Goal: Task Accomplishment & Management: Use online tool/utility

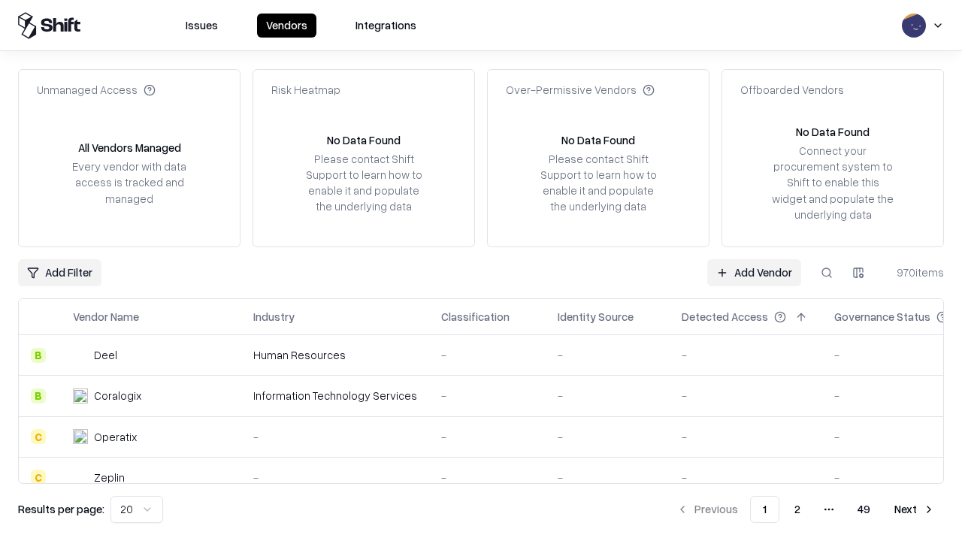
click at [754, 272] on link "Add Vendor" at bounding box center [755, 272] width 94 height 27
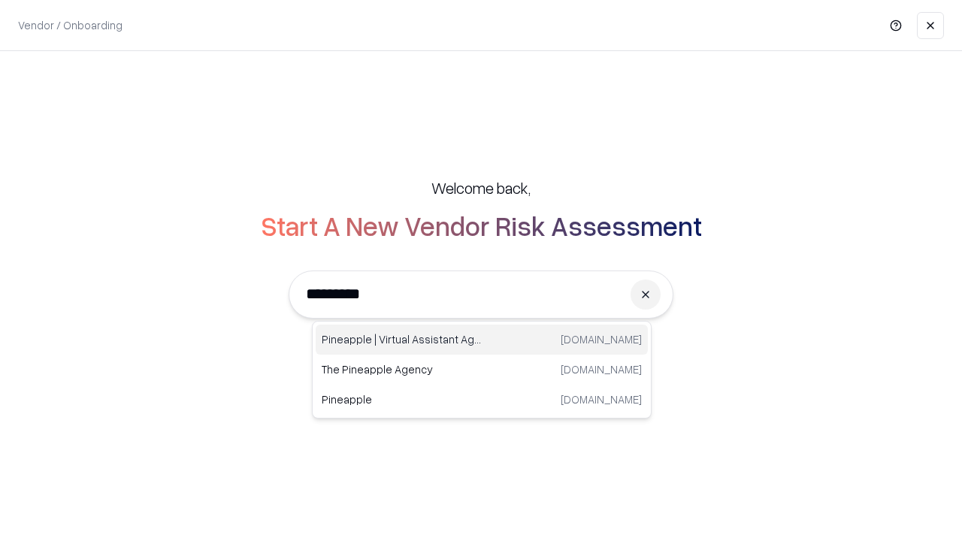
click at [482, 340] on div "Pineapple | Virtual Assistant Agency trypineapple.com" at bounding box center [482, 340] width 332 height 30
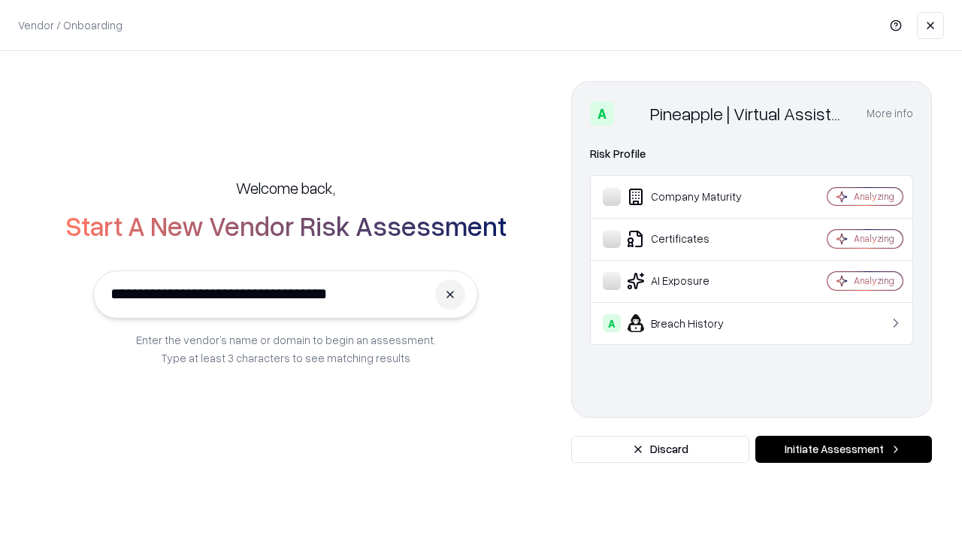
type input "**********"
click at [844, 450] on button "Initiate Assessment" at bounding box center [844, 449] width 177 height 27
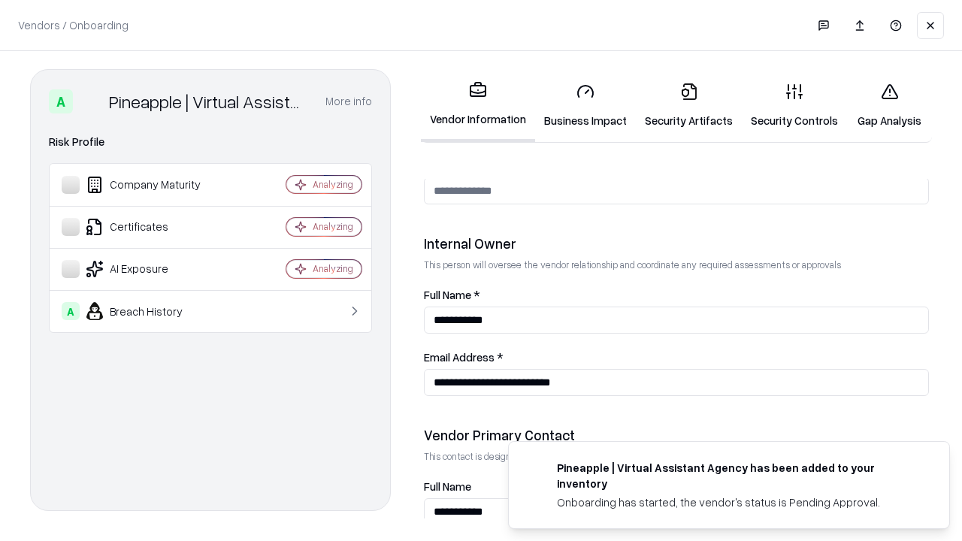
scroll to position [779, 0]
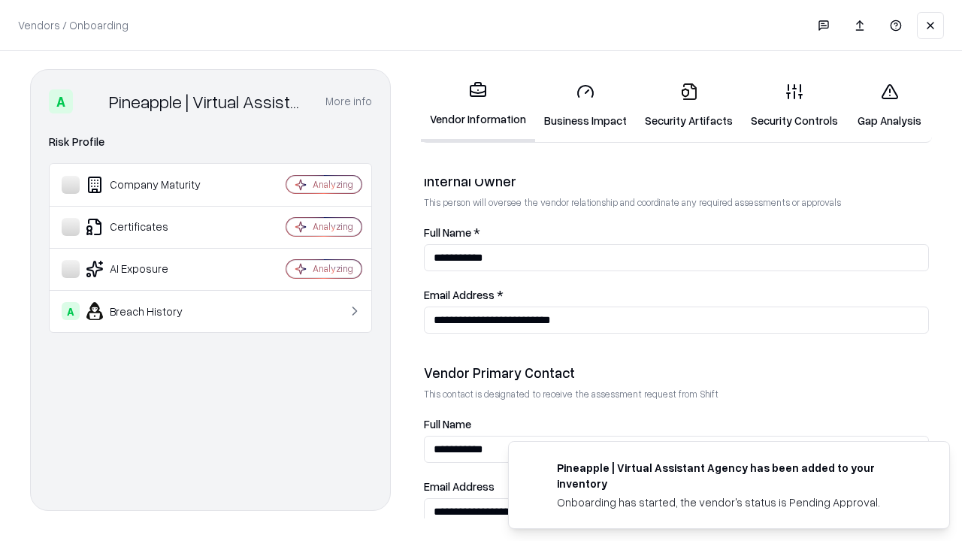
click at [586, 105] on link "Business Impact" at bounding box center [585, 106] width 101 height 70
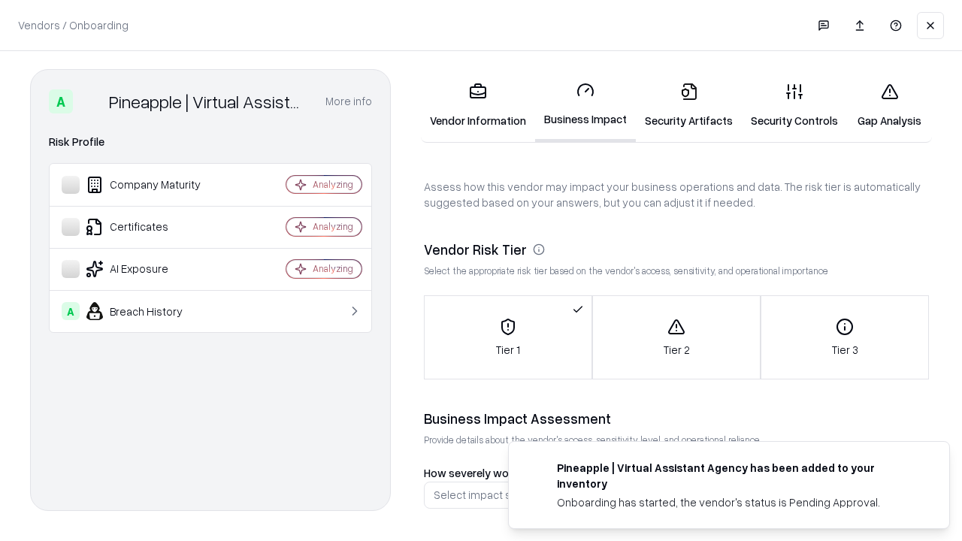
click at [689, 105] on link "Security Artifacts" at bounding box center [689, 106] width 106 height 70
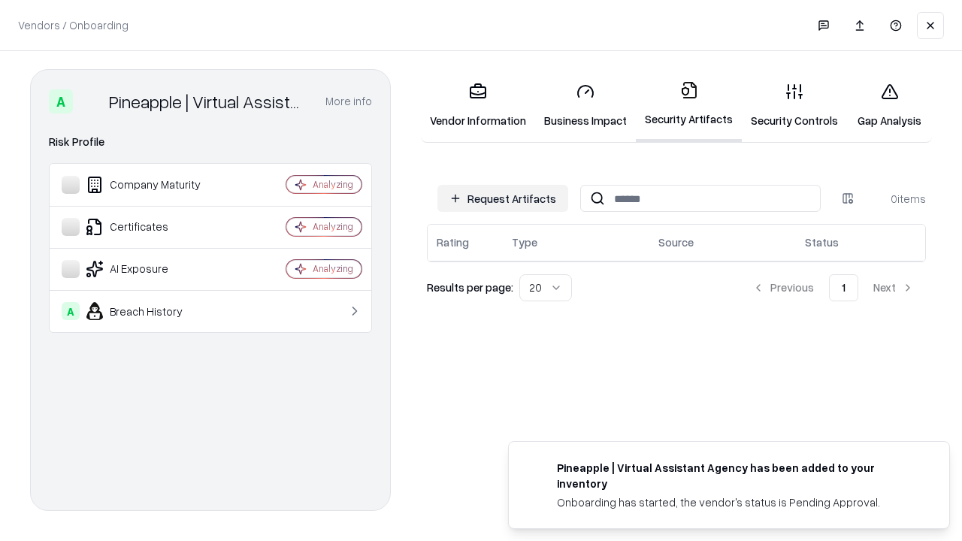
click at [503, 198] on button "Request Artifacts" at bounding box center [503, 198] width 131 height 27
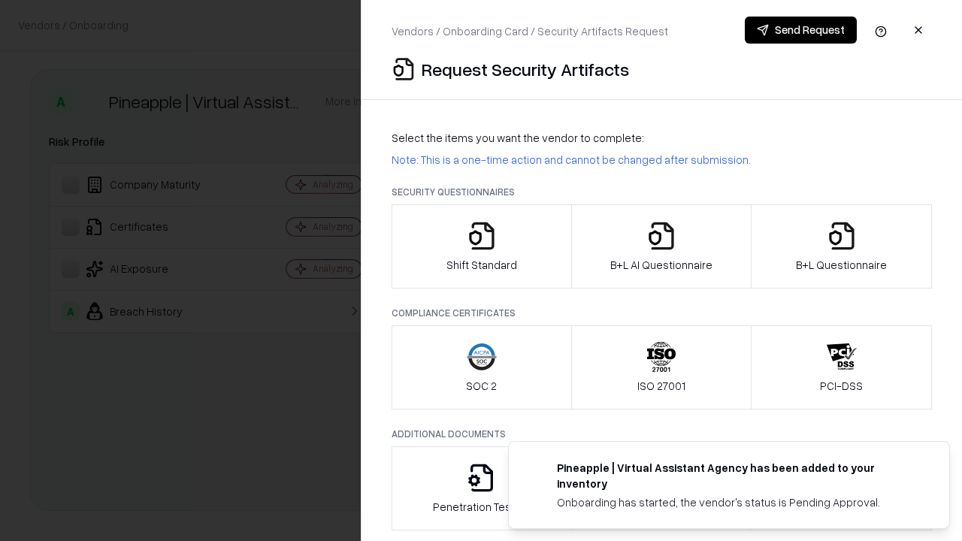
click at [481, 247] on icon "button" at bounding box center [482, 236] width 30 height 30
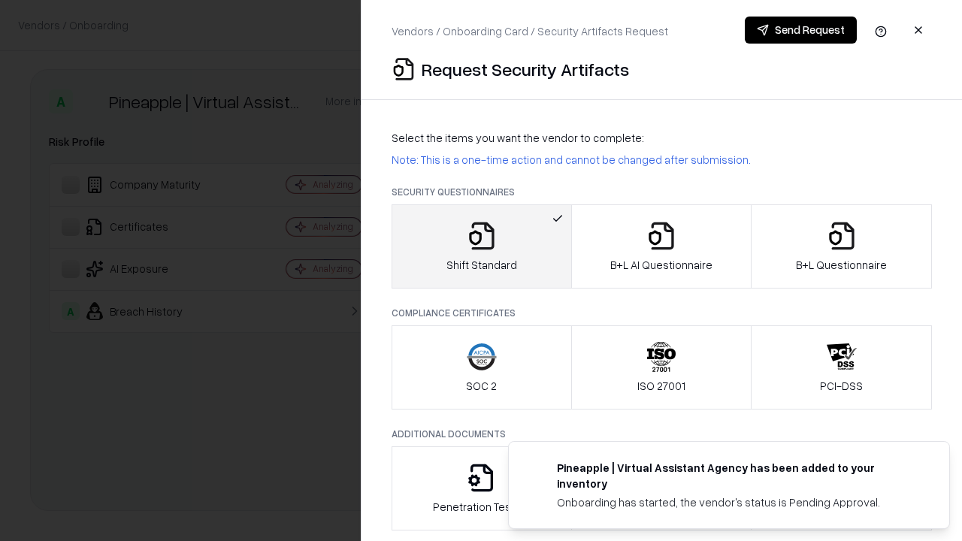
click at [801, 30] on button "Send Request" at bounding box center [801, 30] width 112 height 27
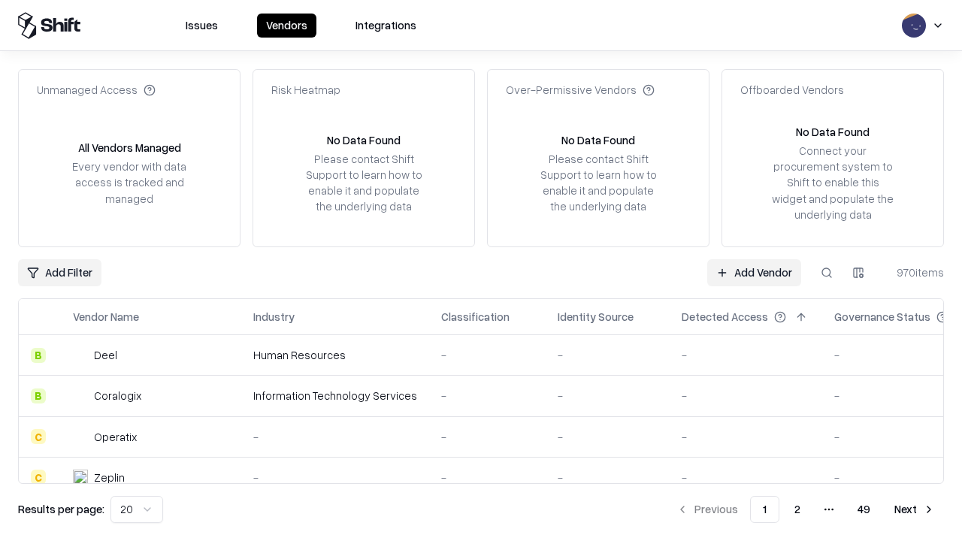
click at [827, 272] on button at bounding box center [827, 272] width 27 height 27
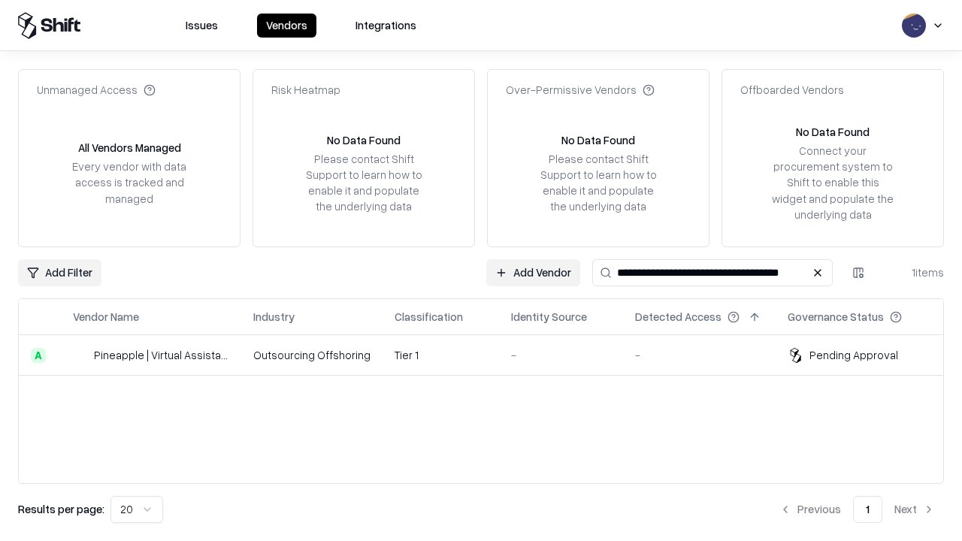
type input "**********"
click at [490, 355] on td "Tier 1" at bounding box center [441, 355] width 117 height 41
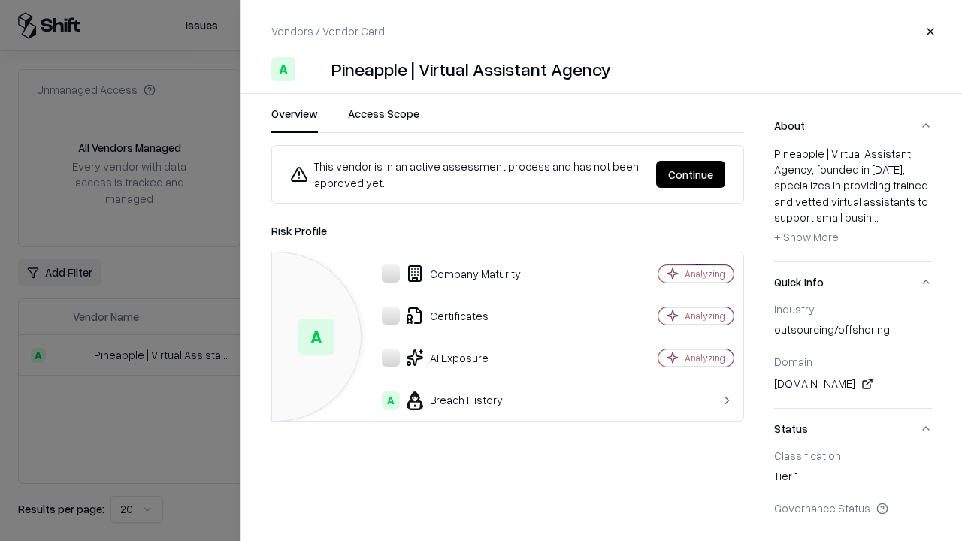
click at [691, 174] on button "Continue" at bounding box center [690, 174] width 69 height 27
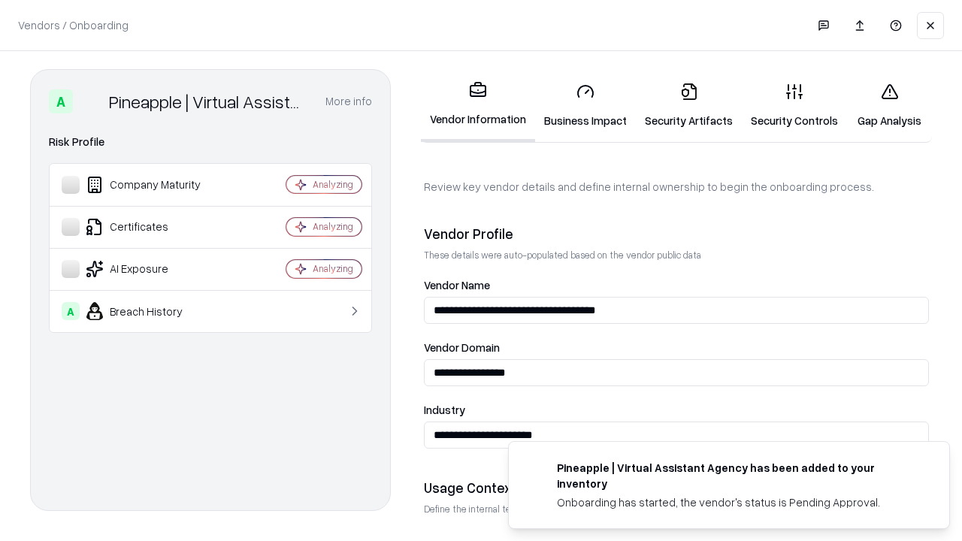
click at [689, 105] on link "Security Artifacts" at bounding box center [689, 106] width 106 height 70
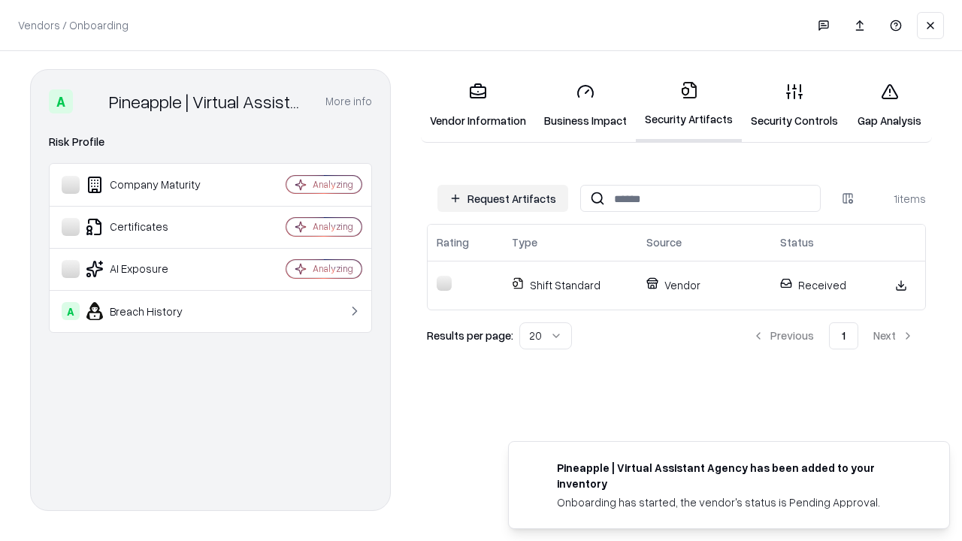
click at [795, 105] on link "Security Controls" at bounding box center [794, 106] width 105 height 70
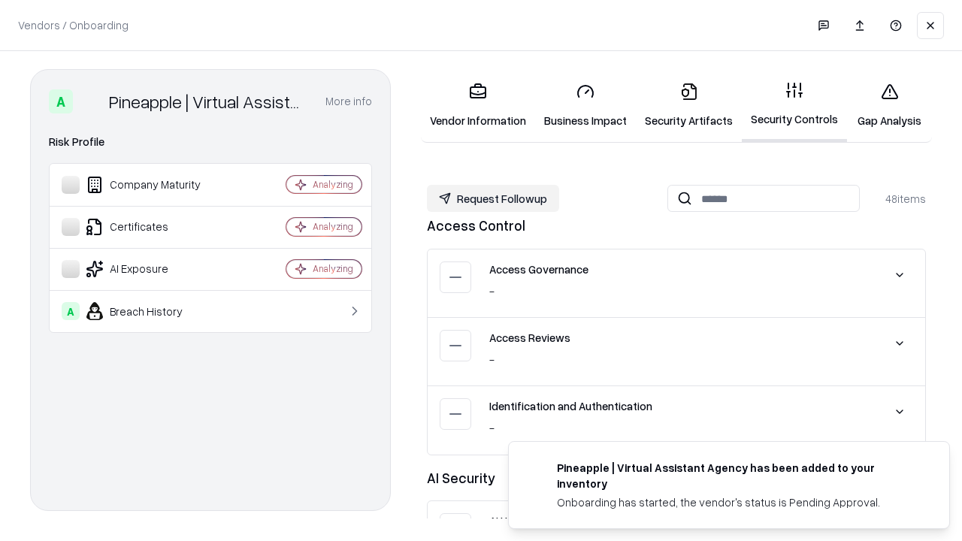
click at [493, 198] on button "Request Followup" at bounding box center [493, 198] width 132 height 27
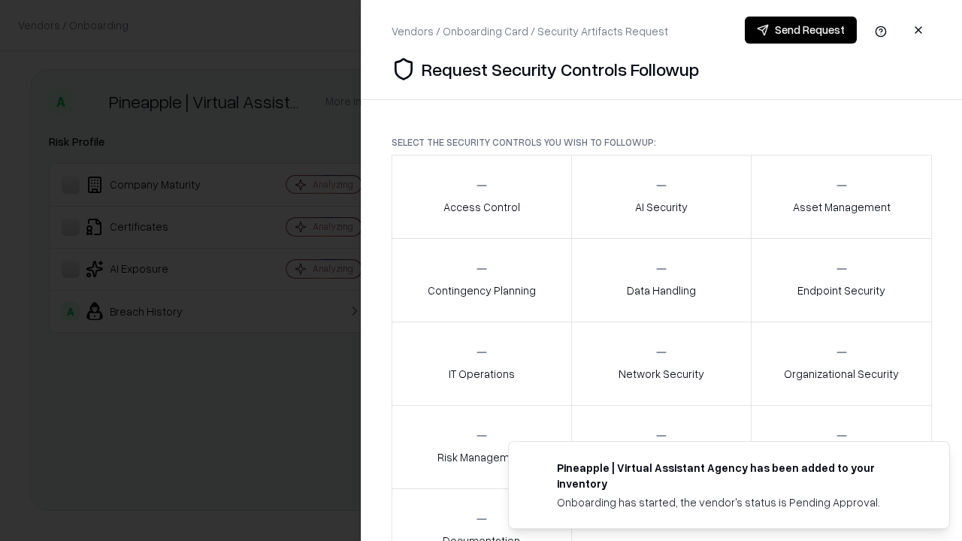
click at [481, 197] on div "Access Control" at bounding box center [482, 196] width 77 height 37
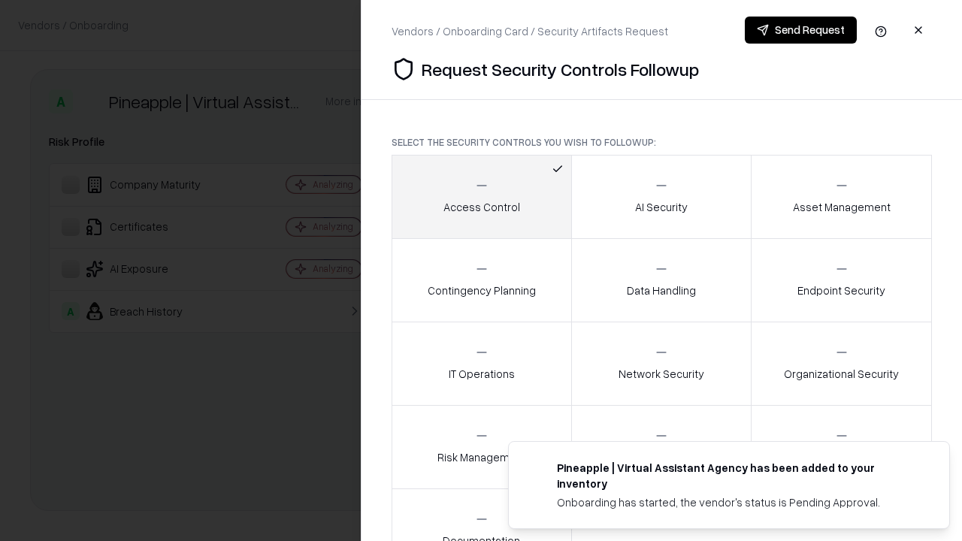
click at [801, 30] on button "Send Request" at bounding box center [801, 30] width 112 height 27
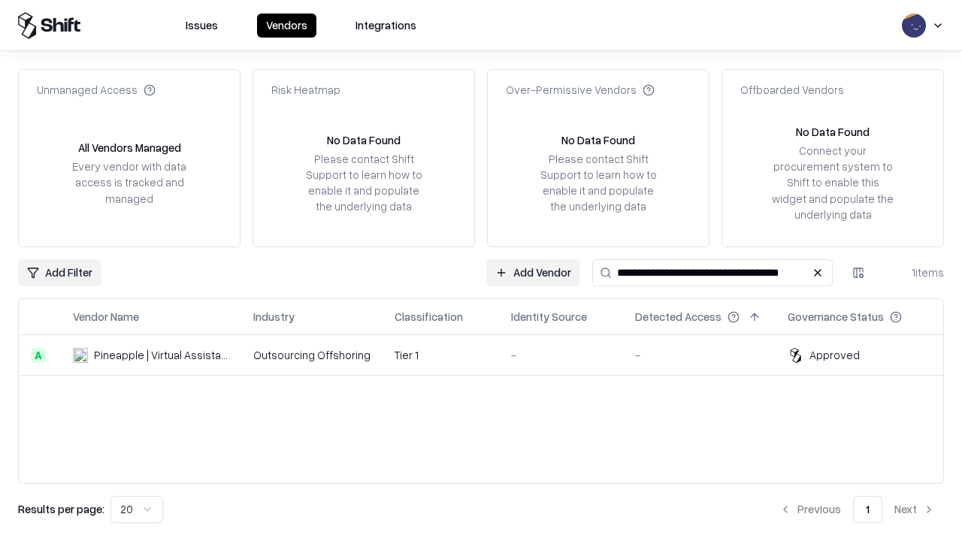
type input "**********"
click at [490, 355] on td "Tier 1" at bounding box center [441, 355] width 117 height 41
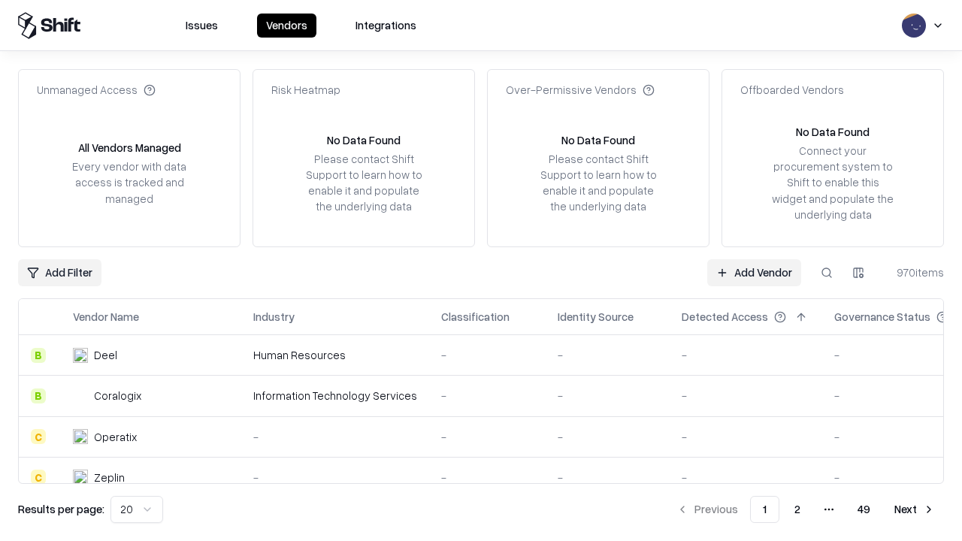
click at [754, 272] on link "Add Vendor" at bounding box center [755, 272] width 94 height 27
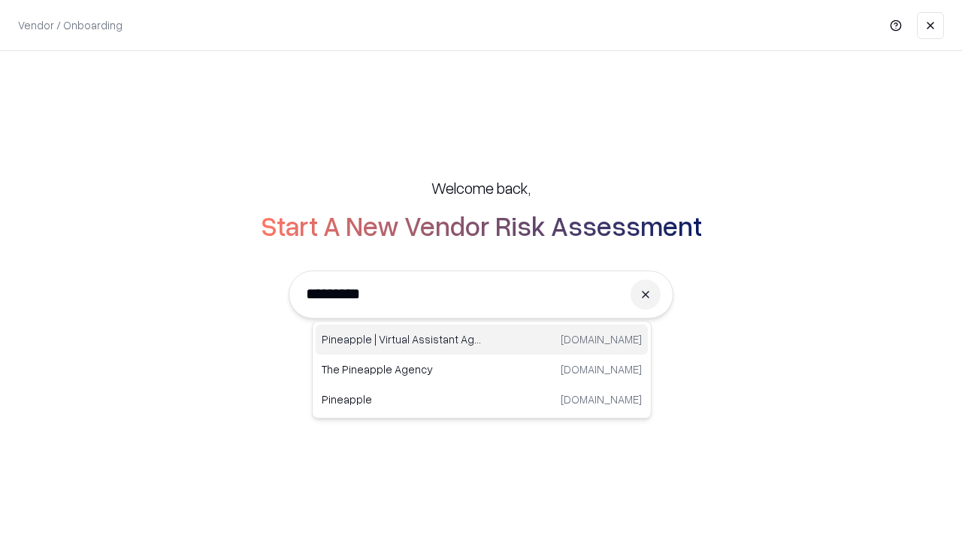
click at [482, 340] on div "Pineapple | Virtual Assistant Agency trypineapple.com" at bounding box center [482, 340] width 332 height 30
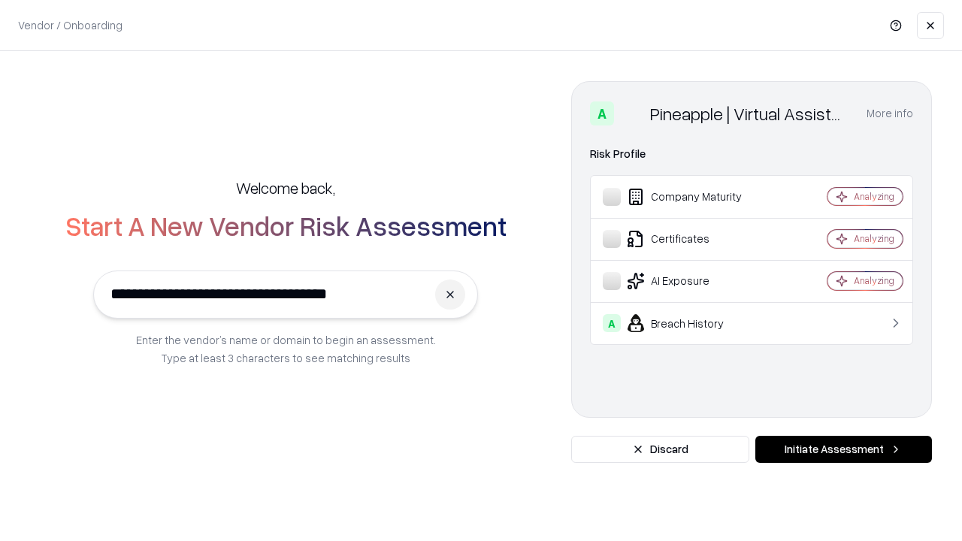
type input "**********"
click at [844, 450] on button "Initiate Assessment" at bounding box center [844, 449] width 177 height 27
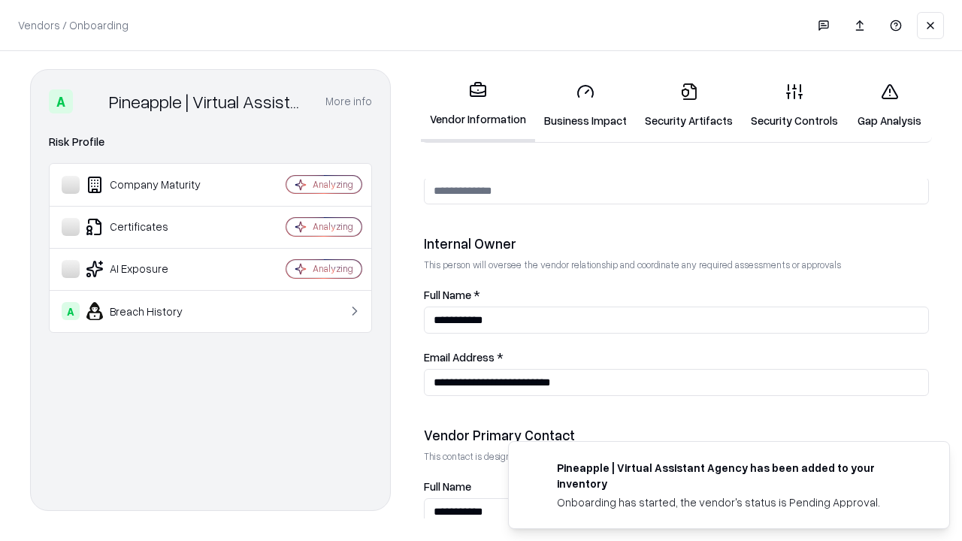
scroll to position [779, 0]
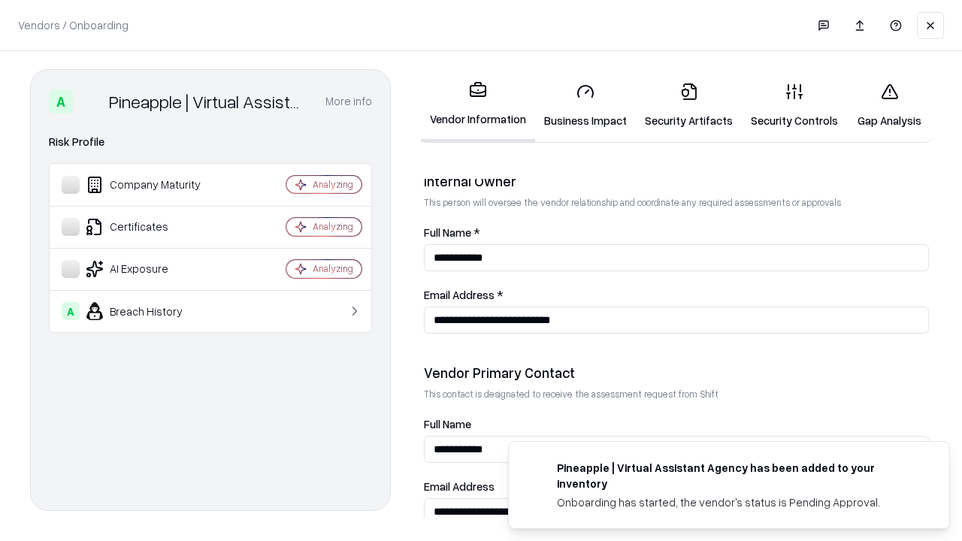
click at [889, 105] on link "Gap Analysis" at bounding box center [889, 106] width 85 height 70
